Goal: Transaction & Acquisition: Purchase product/service

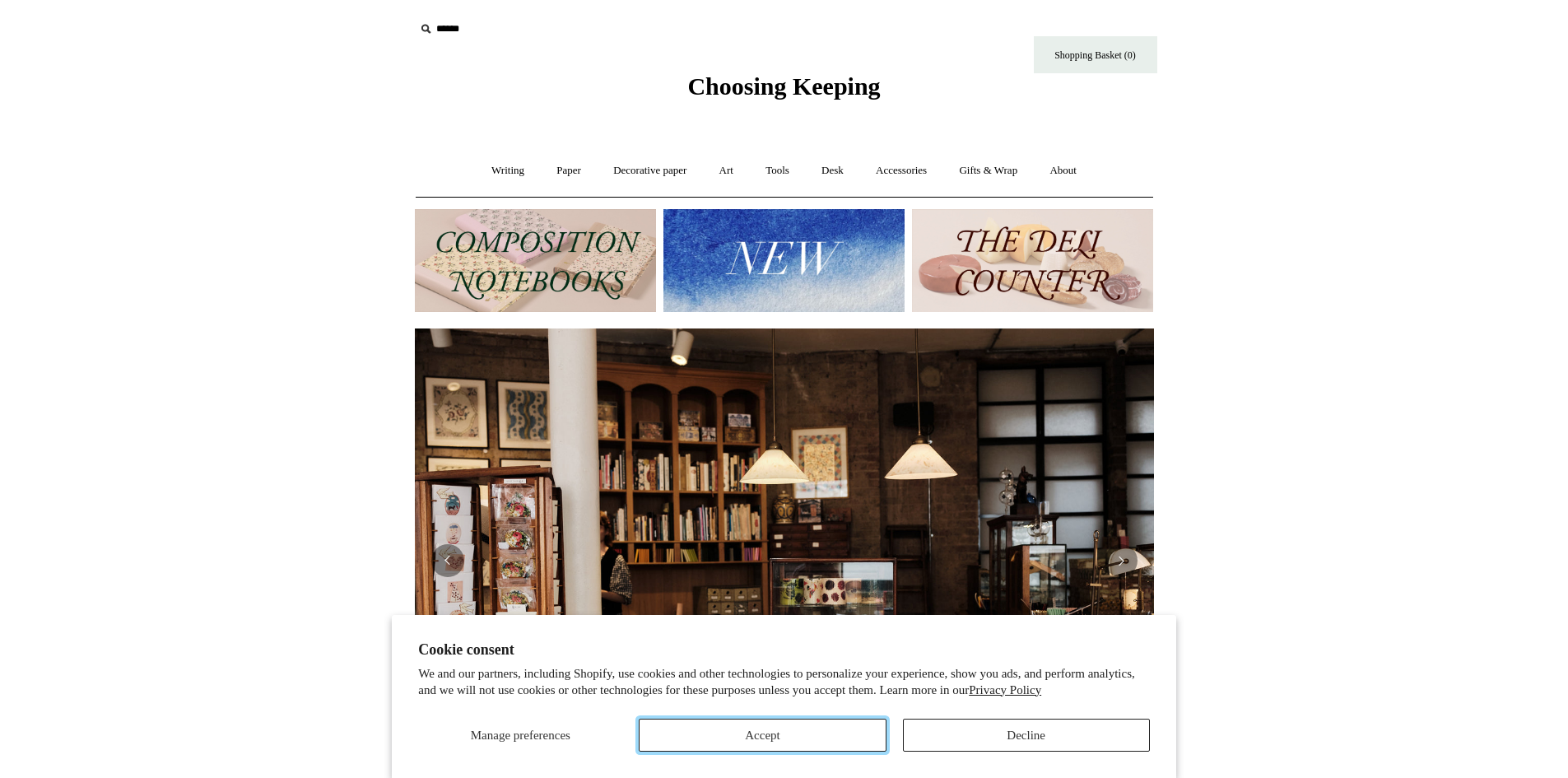
click at [783, 737] on button "Accept" at bounding box center [762, 735] width 247 height 33
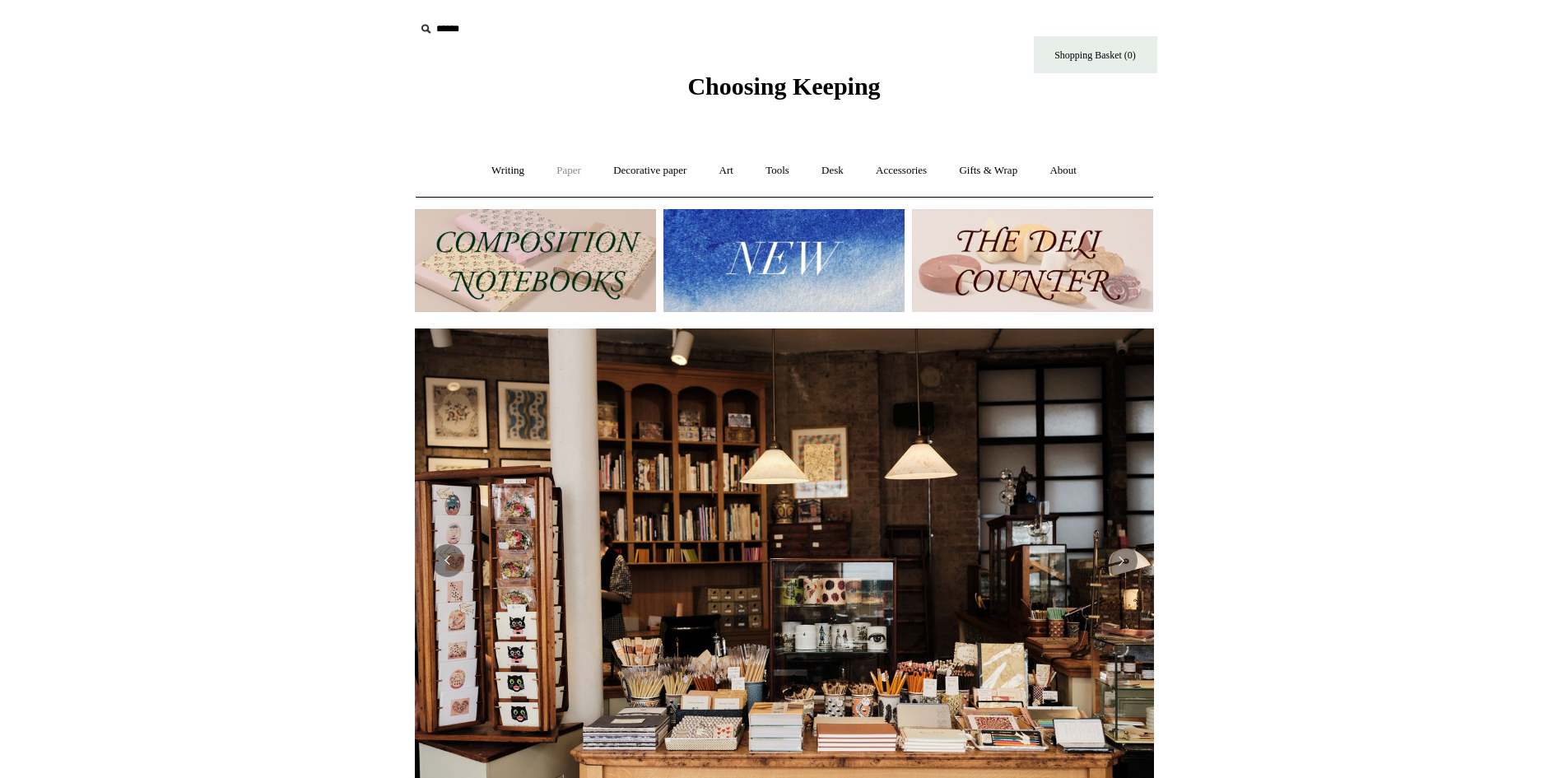
click at [559, 171] on link "Paper +" at bounding box center [568, 171] width 54 height 44
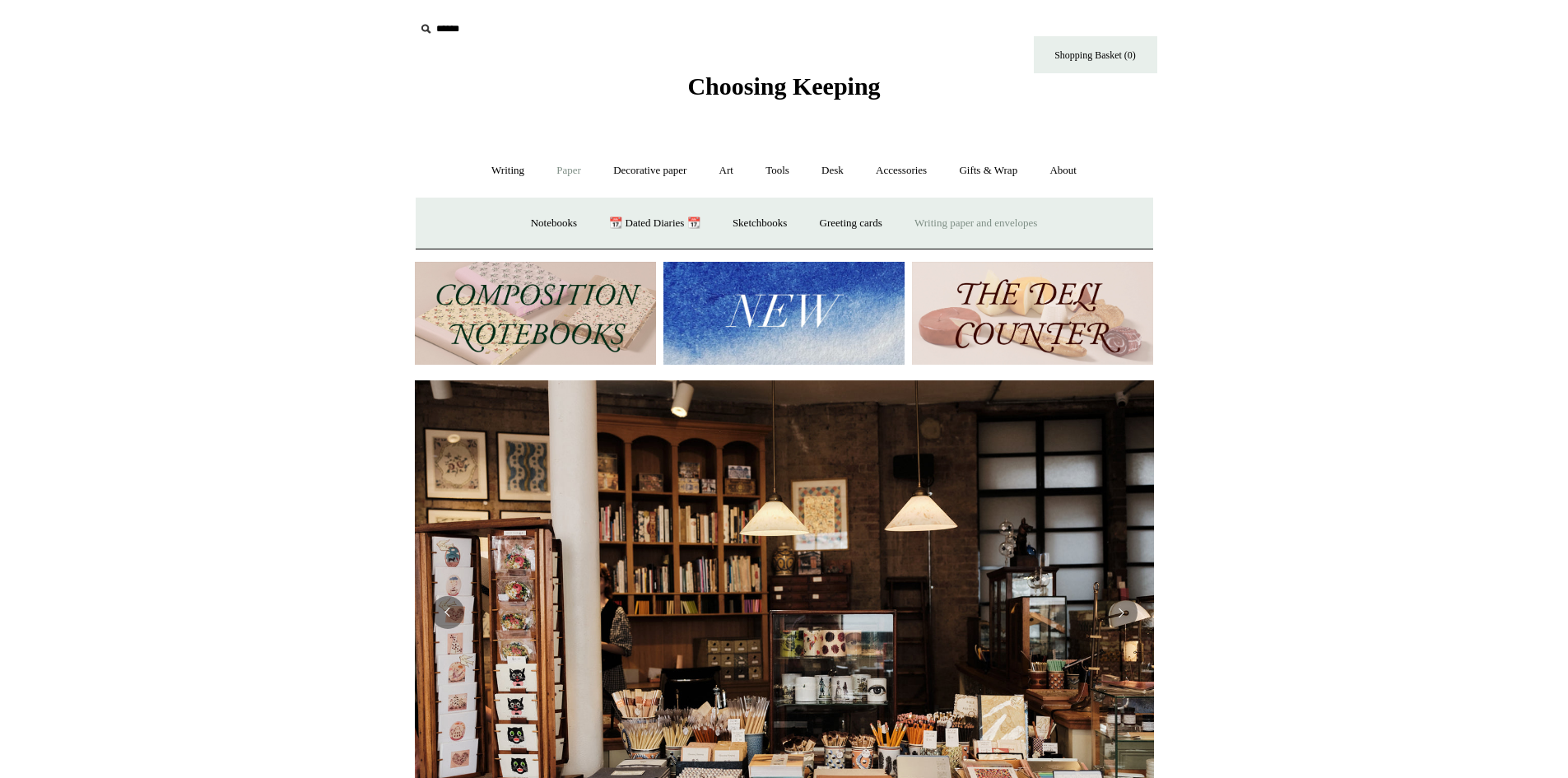
click at [958, 224] on link "Writing paper and envelopes +" at bounding box center [975, 223] width 152 height 44
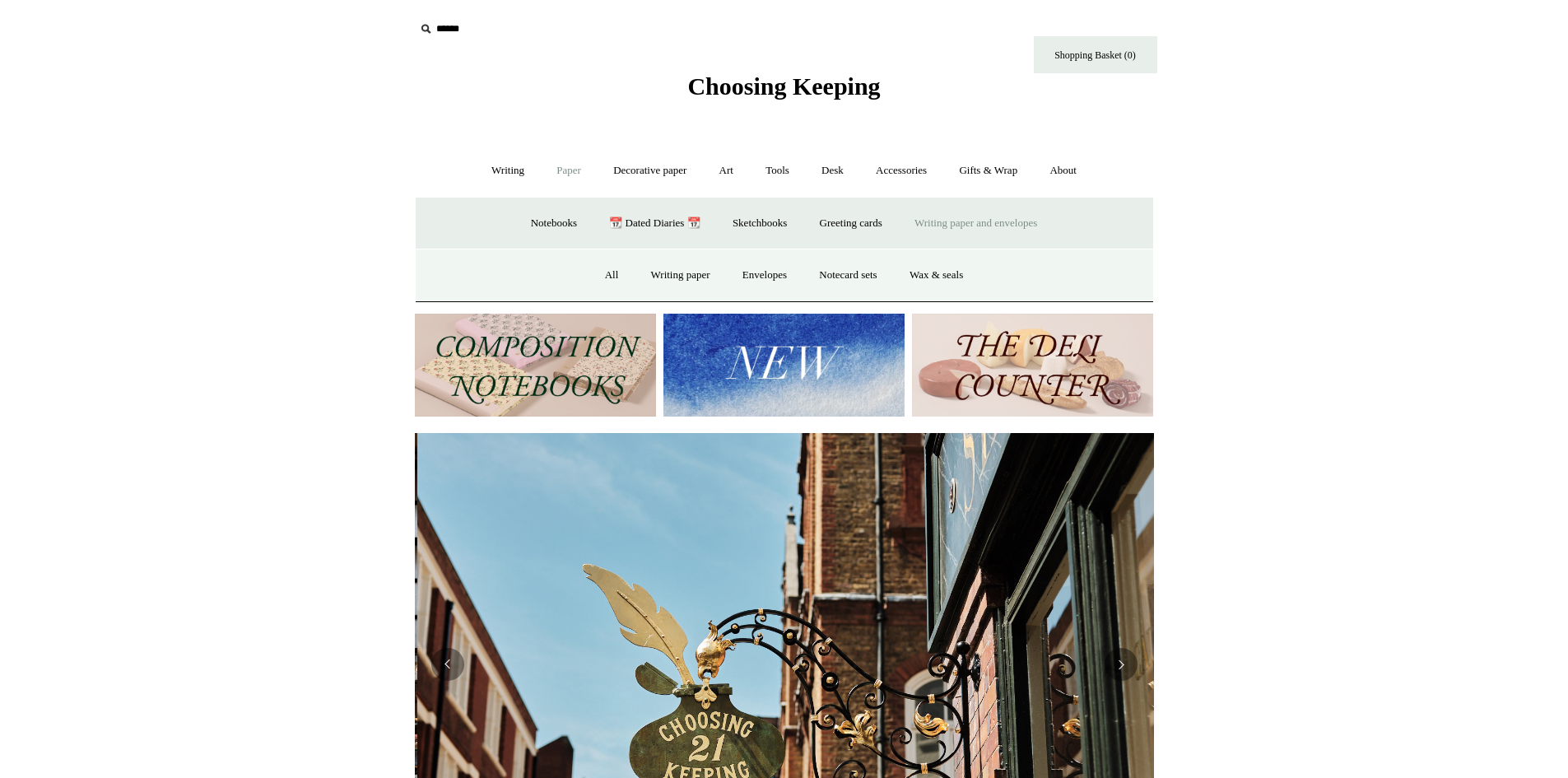
scroll to position [0, 739]
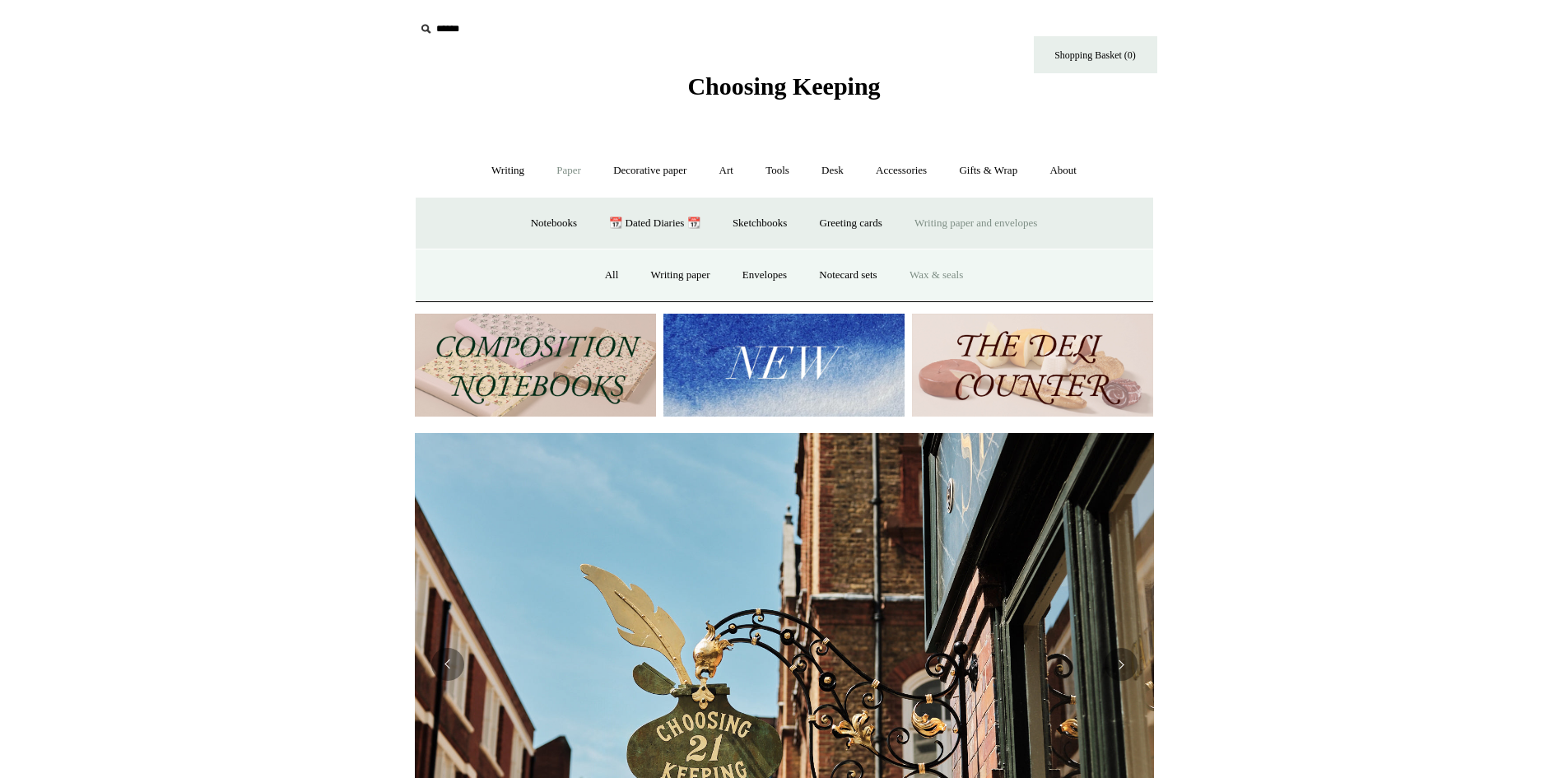
click at [943, 277] on link "Wax & seals" at bounding box center [936, 275] width 83 height 44
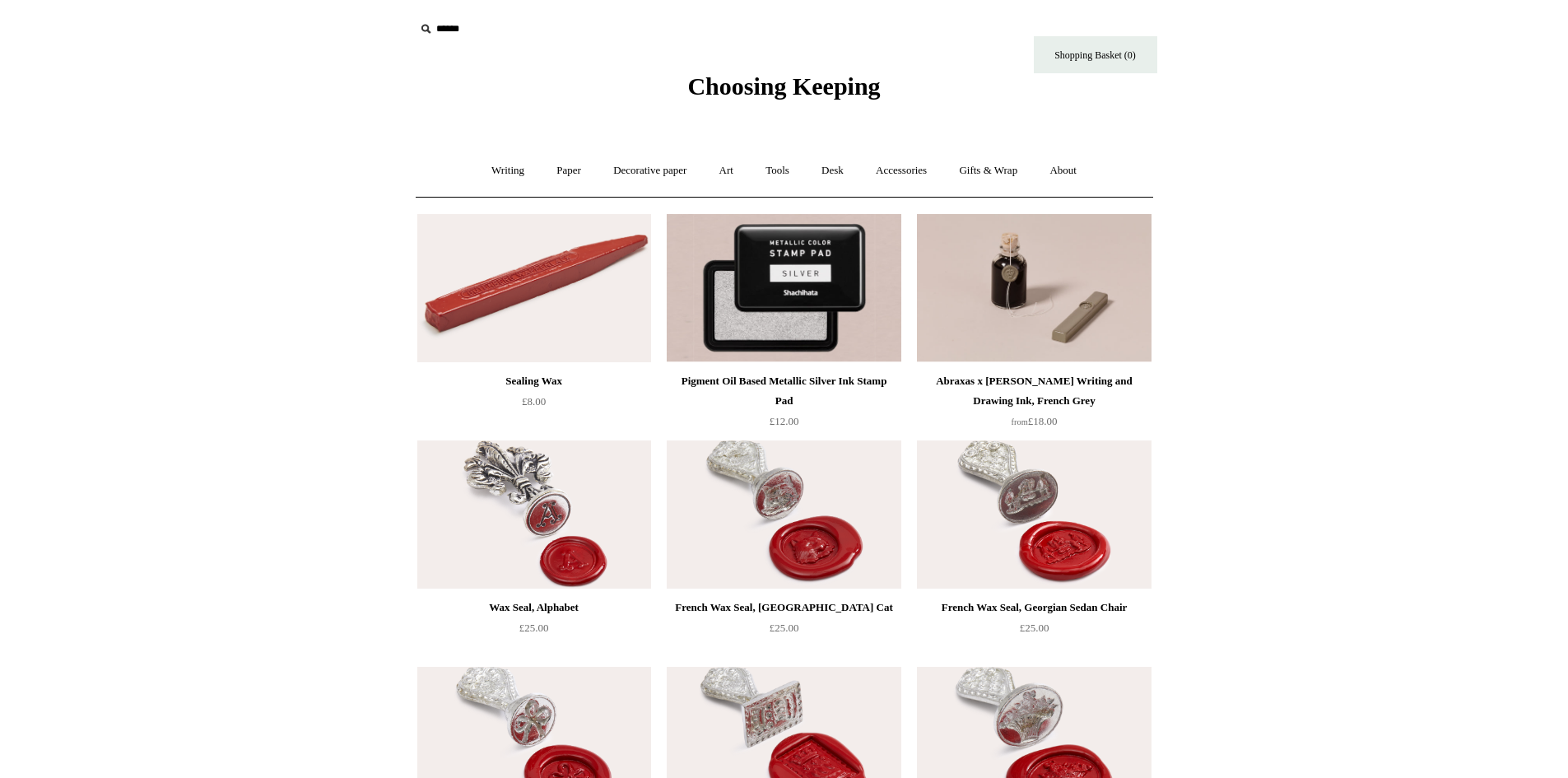
click at [720, 90] on span "Choosing Keeping" at bounding box center [783, 86] width 192 height 27
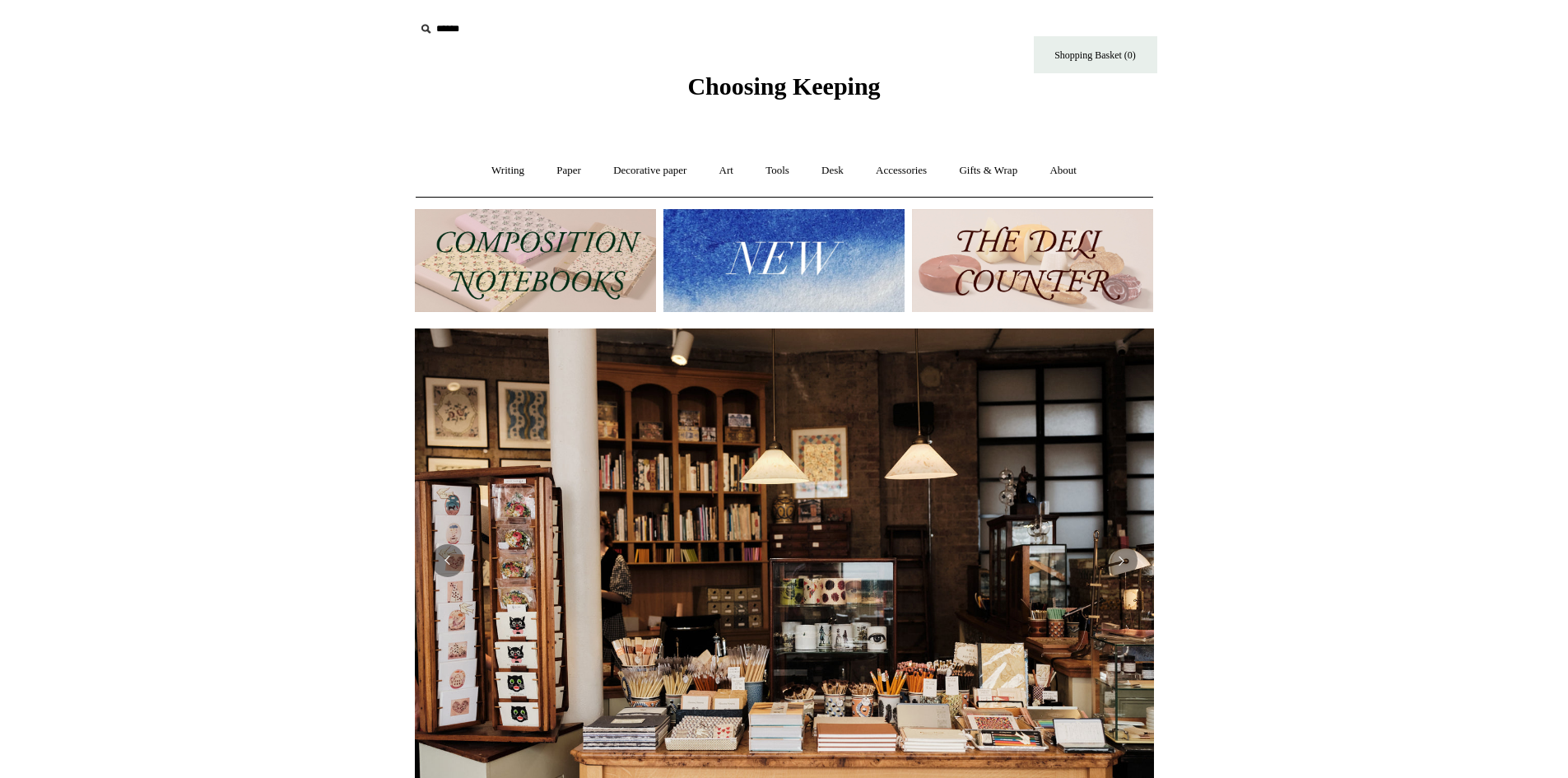
click at [771, 259] on img at bounding box center [784, 260] width 241 height 103
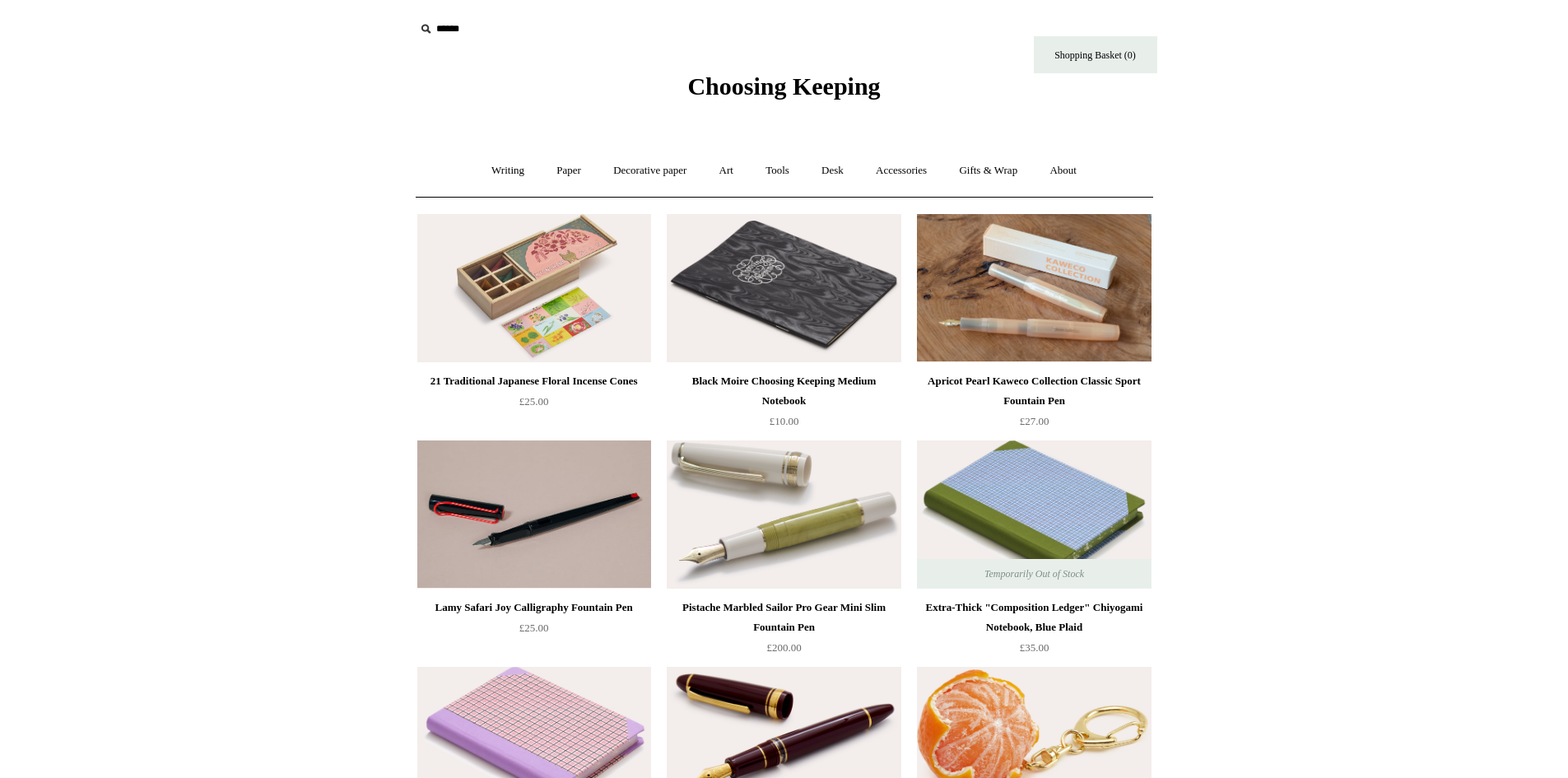
click at [744, 84] on span "Choosing Keeping" at bounding box center [783, 86] width 192 height 27
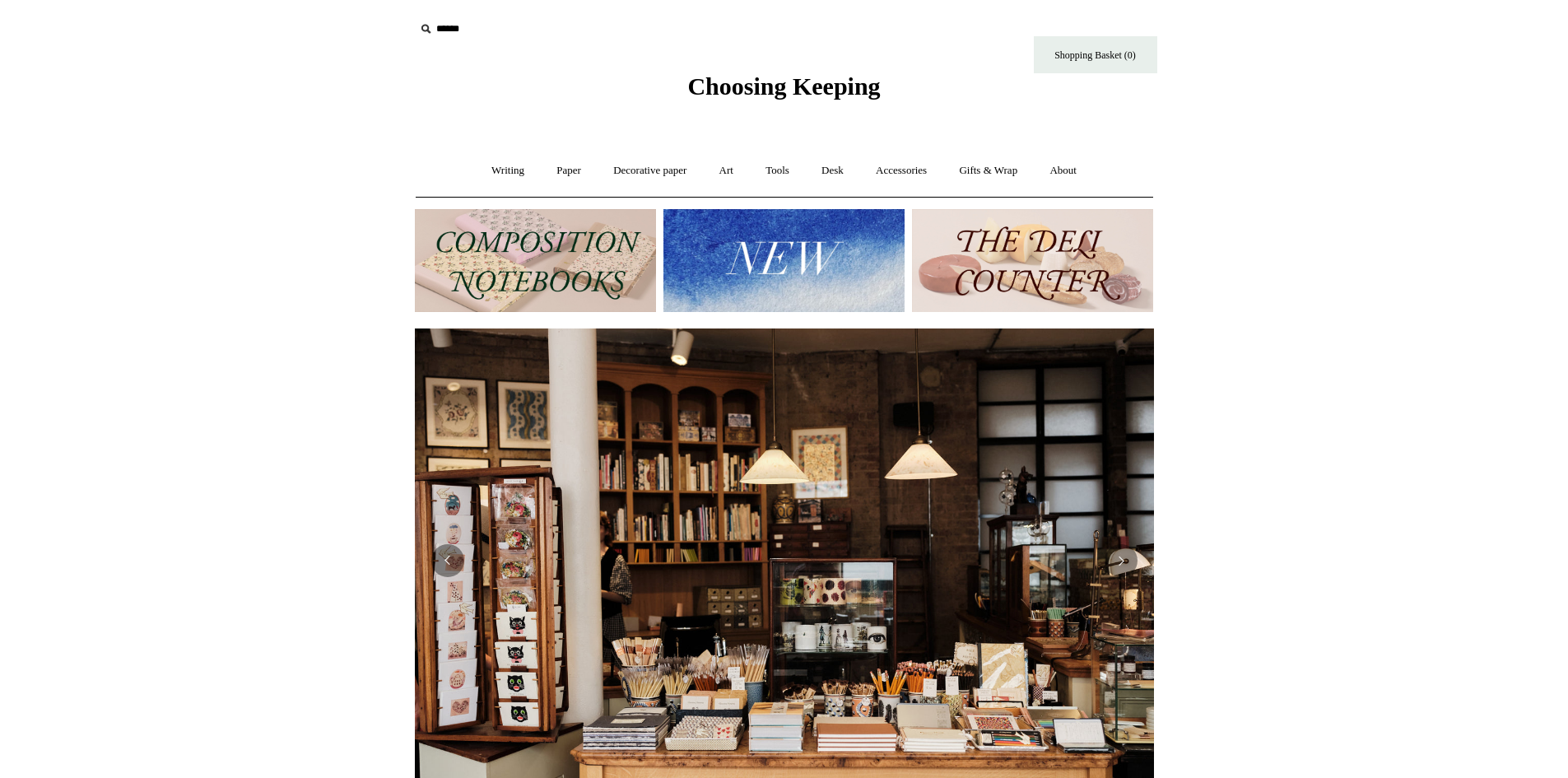
click at [1011, 254] on img at bounding box center [1032, 260] width 241 height 103
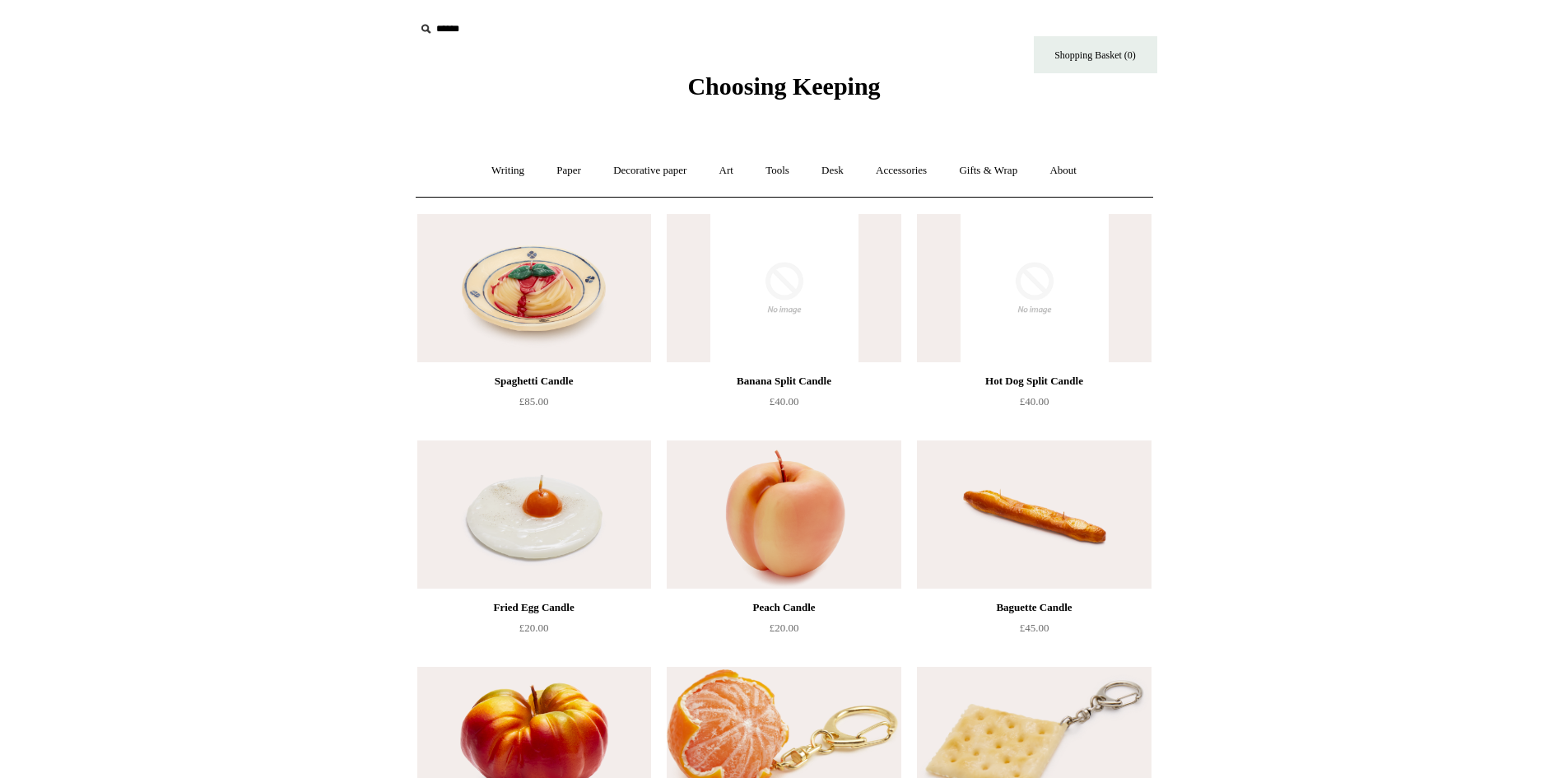
click at [782, 86] on span "Choosing Keeping" at bounding box center [783, 86] width 192 height 27
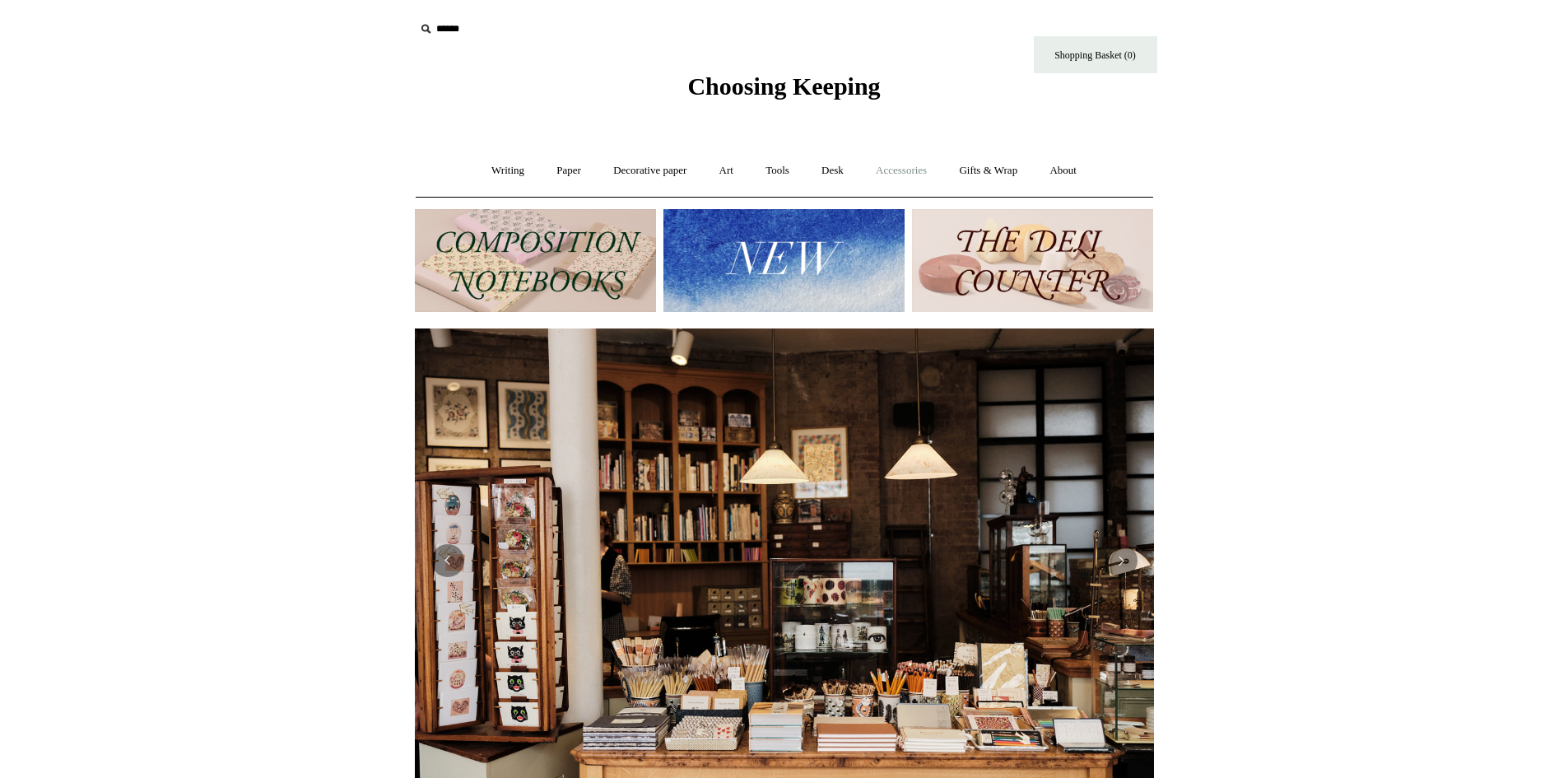
click at [903, 172] on link "Accessories +" at bounding box center [901, 171] width 81 height 44
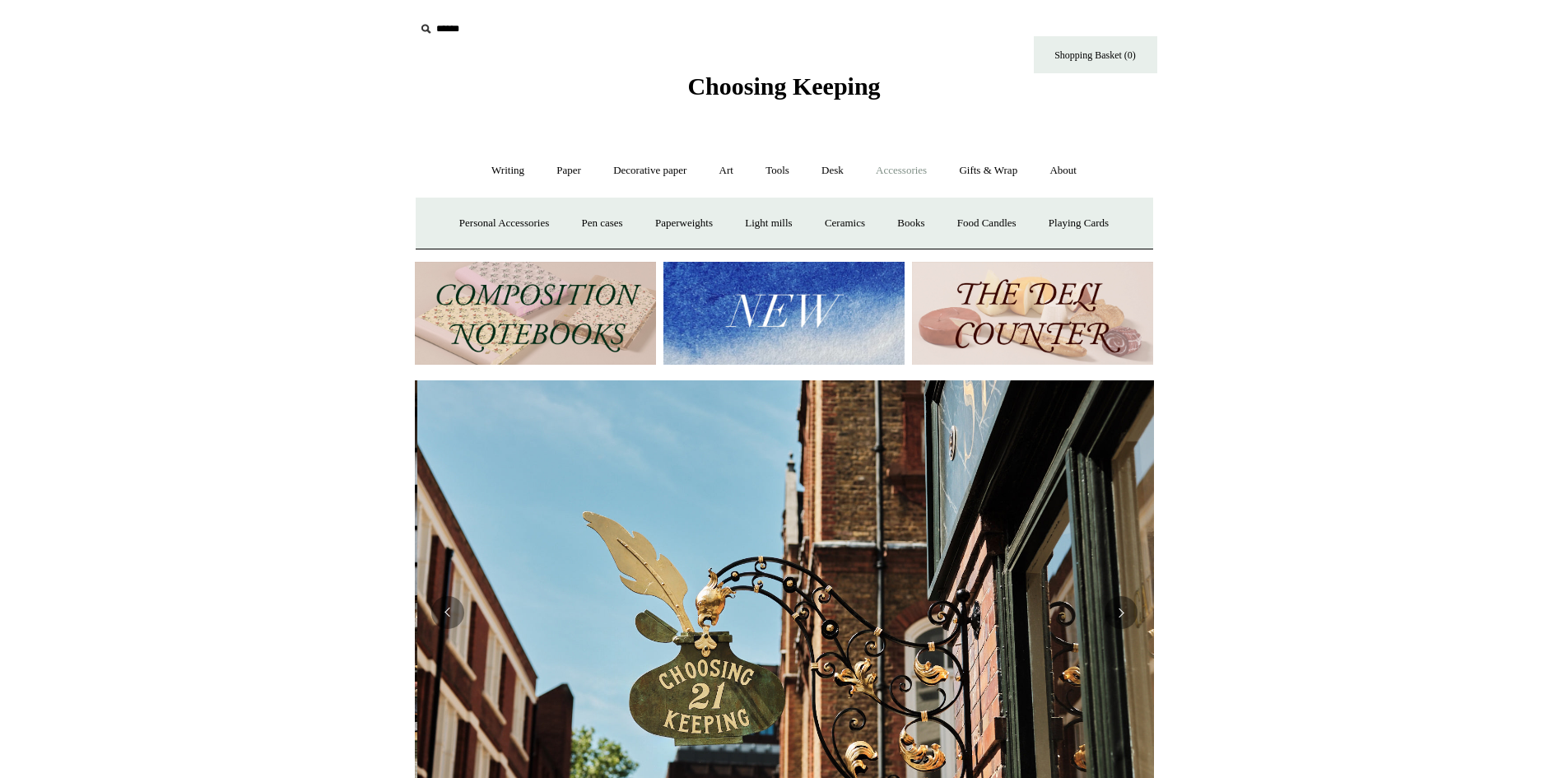
scroll to position [0, 739]
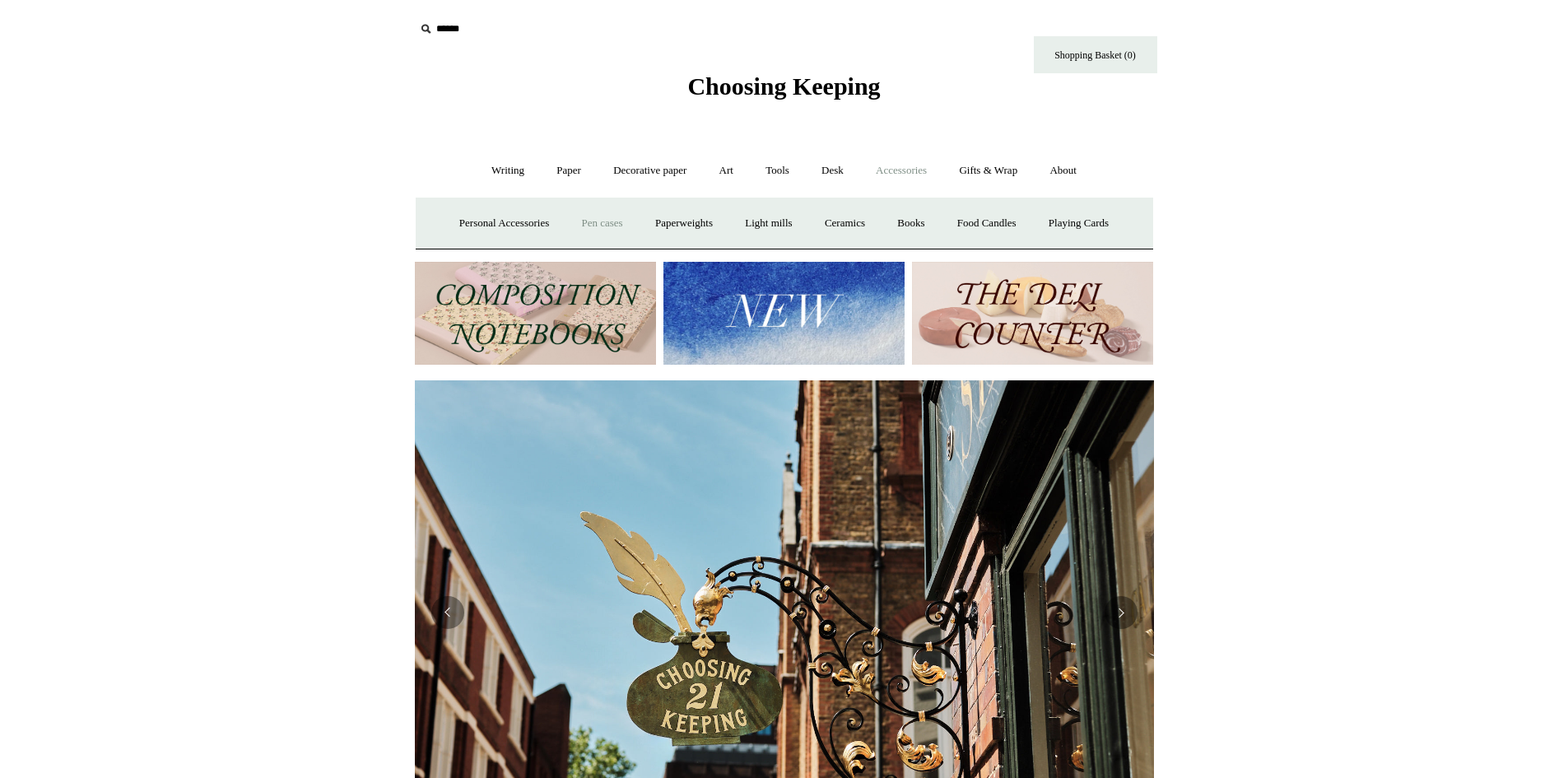
click at [592, 219] on link "Pen cases" at bounding box center [601, 223] width 71 height 44
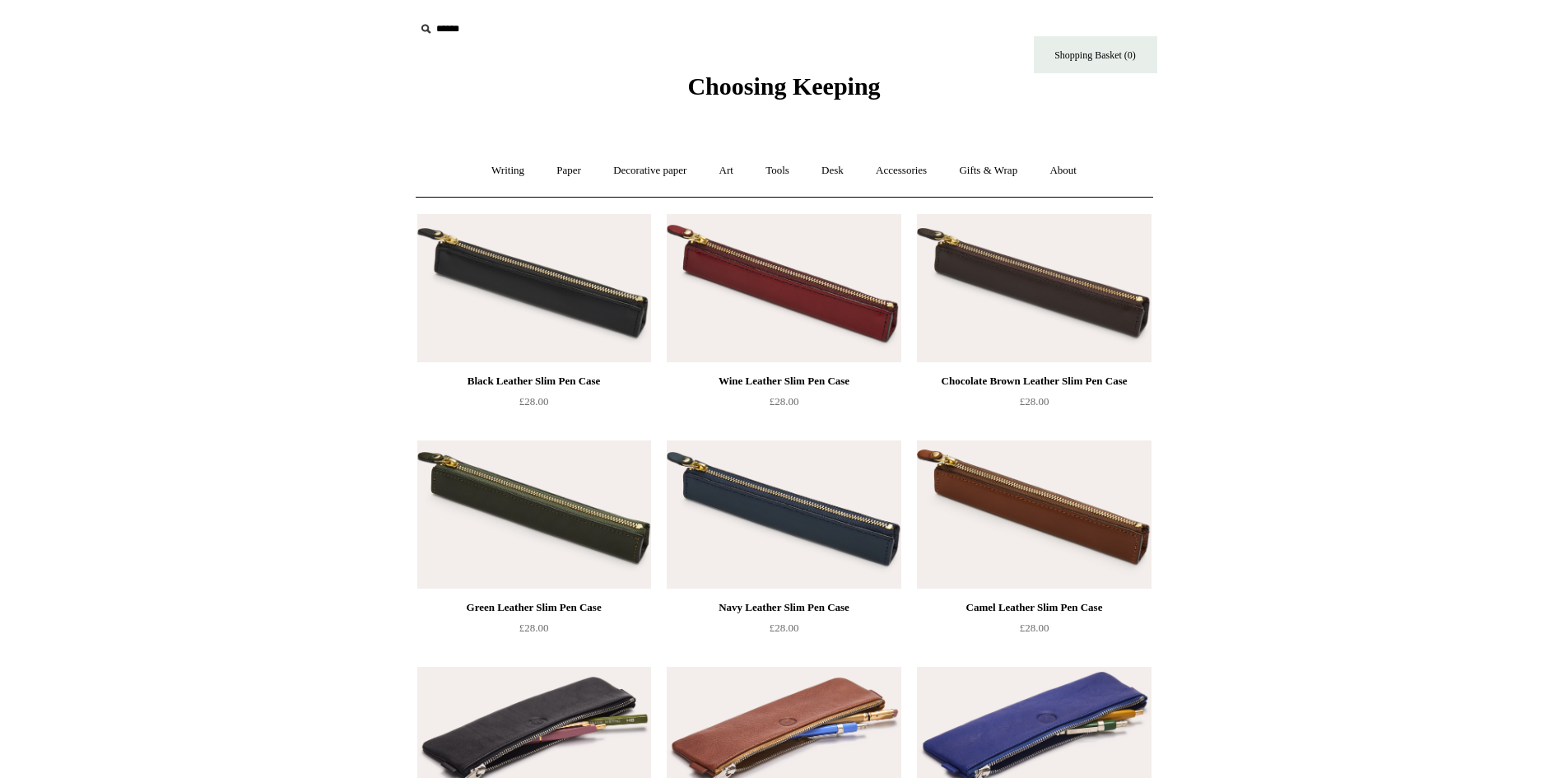
click at [447, 29] on input "text" at bounding box center [515, 30] width 202 height 31
click at [508, 31] on input "text" at bounding box center [515, 30] width 202 height 31
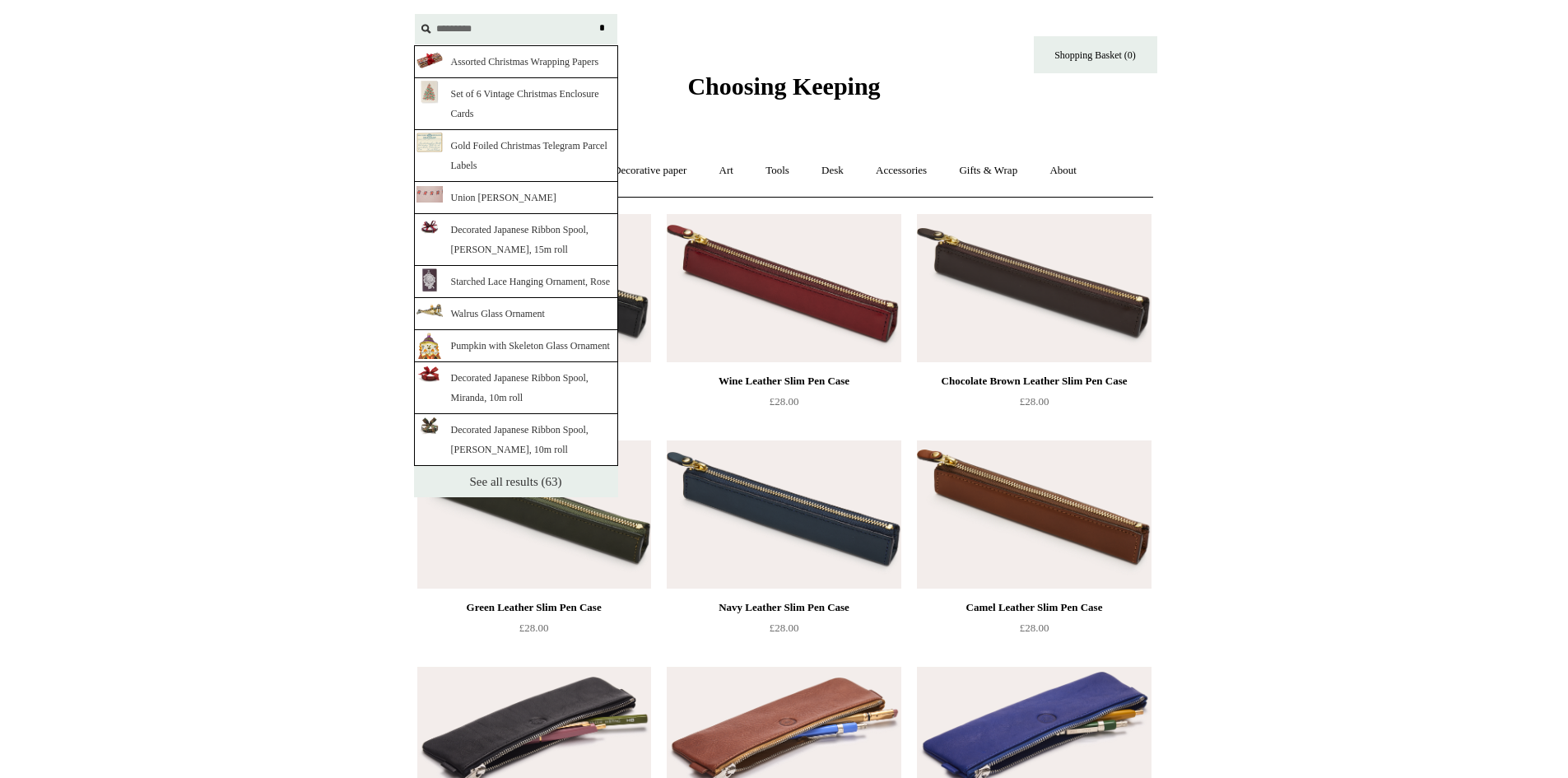
type input "*********"
click at [505, 497] on link "See all results (63)" at bounding box center [515, 481] width 204 height 31
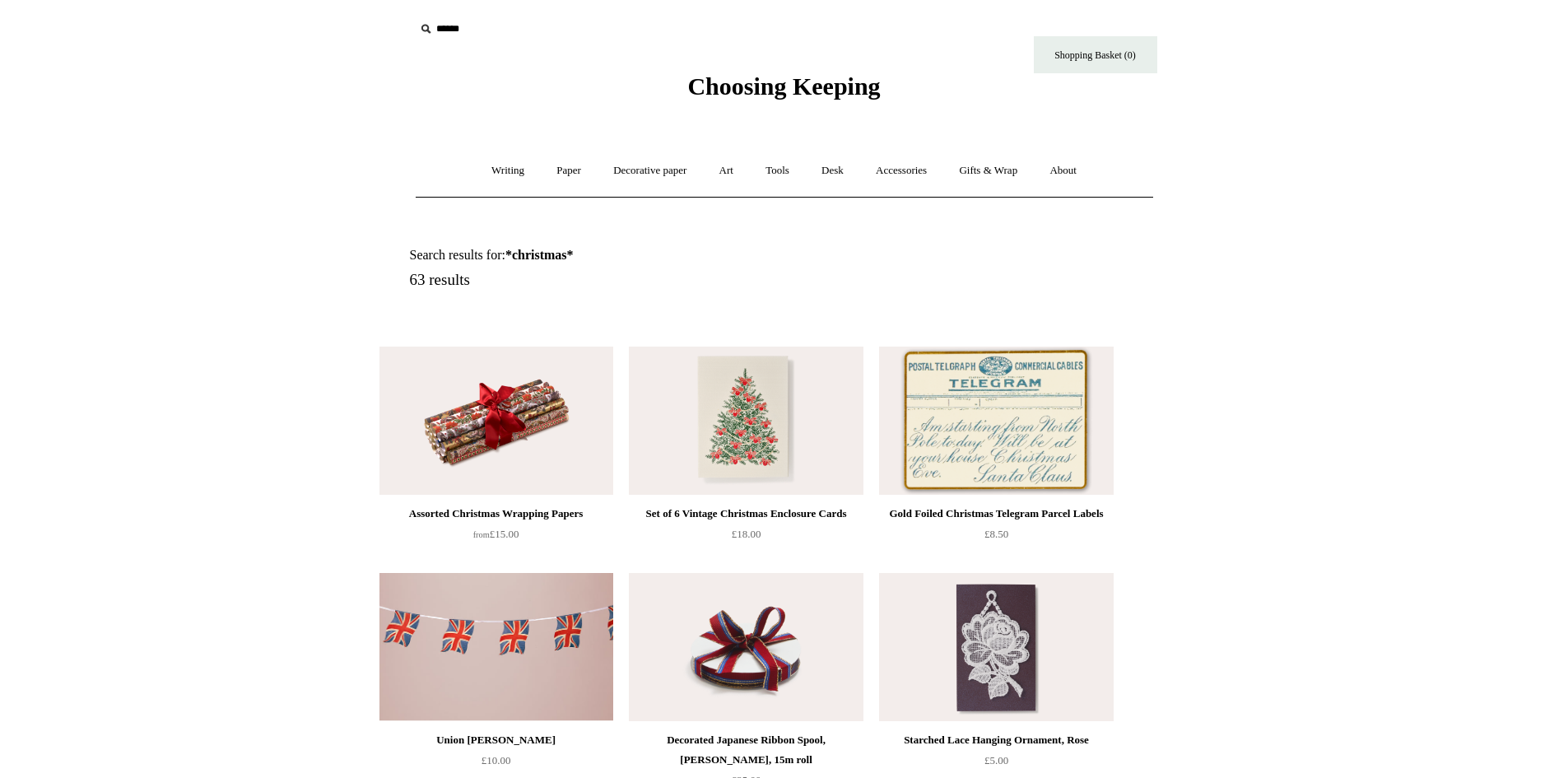
click at [468, 417] on img at bounding box center [496, 420] width 234 height 148
